Goal: Transaction & Acquisition: Purchase product/service

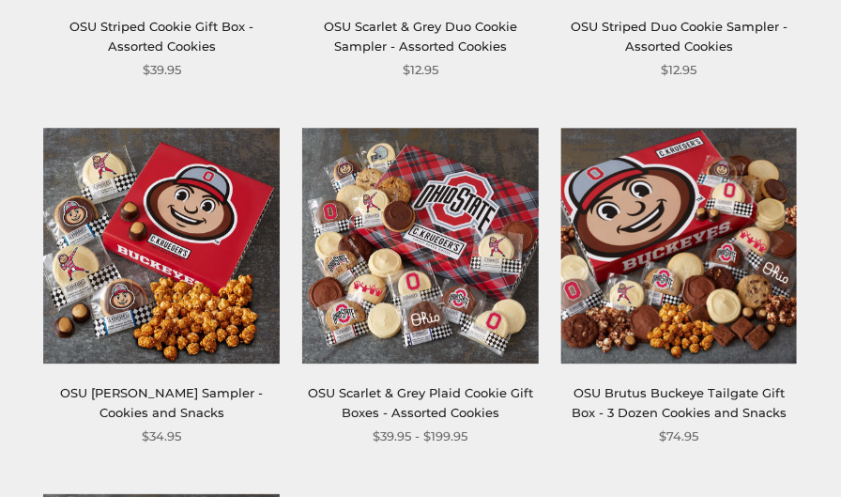
scroll to position [1001, 0]
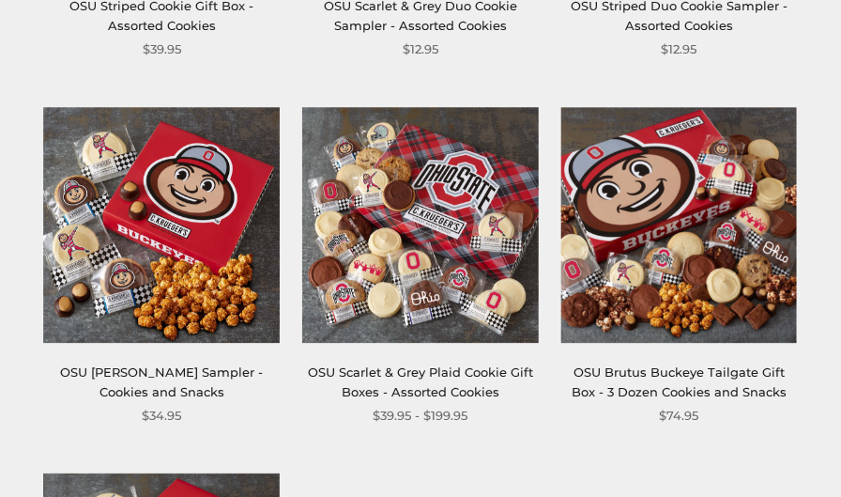
click at [379, 375] on link "OSU Scarlet & Grey Plaid Cookie Gift Boxes - Assorted Cookies" at bounding box center [420, 381] width 225 height 35
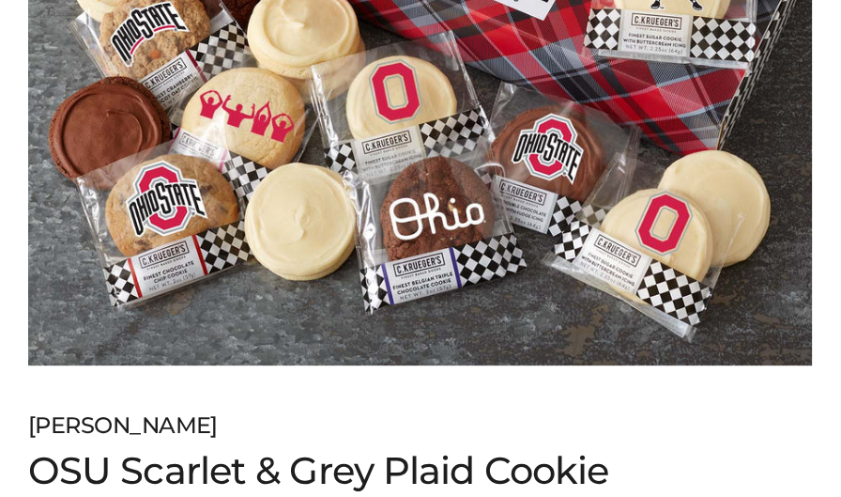
scroll to position [625, 0]
